Goal: Entertainment & Leisure: Browse casually

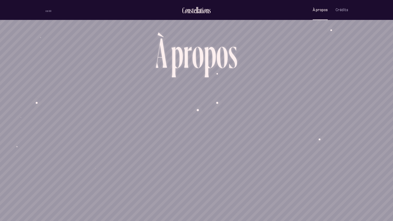
click at [316, 15] on button "À propos" at bounding box center [320, 10] width 15 height 12
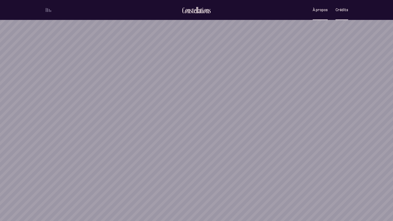
click at [341, 12] on button "Crédits" at bounding box center [342, 10] width 13 height 12
click at [324, 13] on button "À propos" at bounding box center [320, 10] width 15 height 12
click at [193, 10] on div "t" at bounding box center [193, 10] width 2 height 9
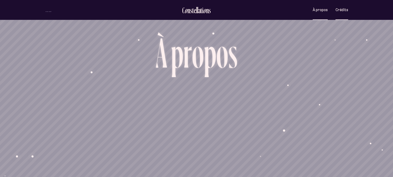
click at [343, 11] on span "Crédits" at bounding box center [342, 10] width 13 height 4
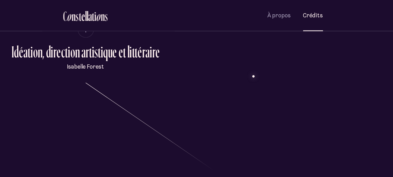
scroll to position [40, 0]
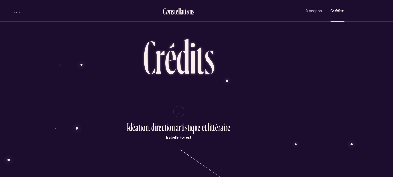
scroll to position [0, 0]
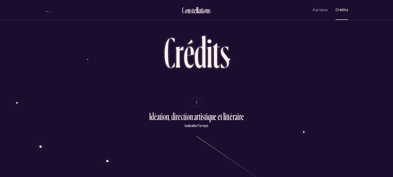
click at [190, 12] on div "s" at bounding box center [191, 10] width 2 height 9
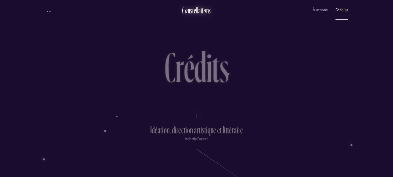
click at [190, 12] on div "s" at bounding box center [191, 10] width 2 height 9
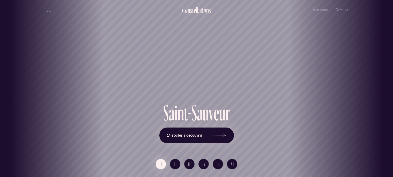
click at [196, 138] on div "[GEOGRAPHIC_DATA] [GEOGRAPHIC_DATA] [GEOGRAPHIC_DATA][PERSON_NAME][GEOGRAPHIC_D…" at bounding box center [196, 88] width 393 height 177
click at [219, 135] on icon at bounding box center [219, 135] width 16 height 39
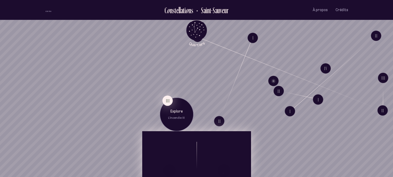
click at [167, 99] on button "III" at bounding box center [167, 101] width 10 height 10
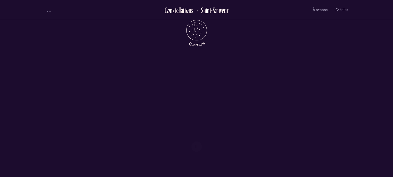
scroll to position [224, 0]
click at [196, 89] on ul "[PERSON_NAME]" at bounding box center [196, 88] width 27 height 26
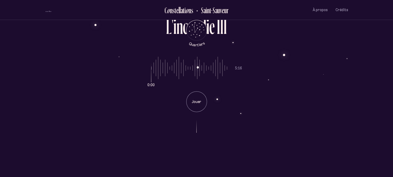
scroll to position [0, 0]
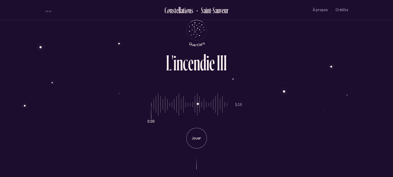
click at [45, 10] on button "volume audio" at bounding box center [48, 9] width 7 height 5
click at [46, 10] on span "volume audio" at bounding box center [46, 10] width 1 height 4
click at [46, 11] on div "volume audio" at bounding box center [48, 11] width 5 height 1
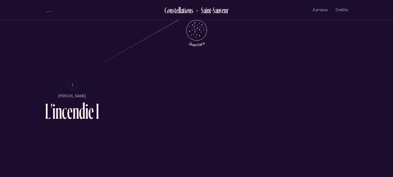
scroll to position [338, 0]
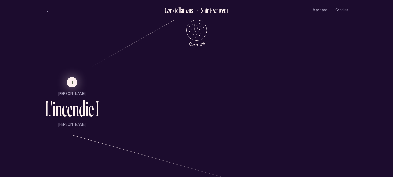
click at [70, 87] on button "I" at bounding box center [72, 82] width 10 height 10
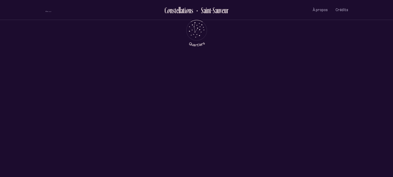
scroll to position [0, 0]
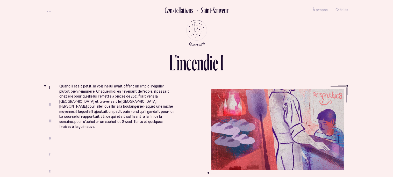
click at [175, 11] on div "t" at bounding box center [176, 10] width 2 height 9
